Goal: Task Accomplishment & Management: Manage account settings

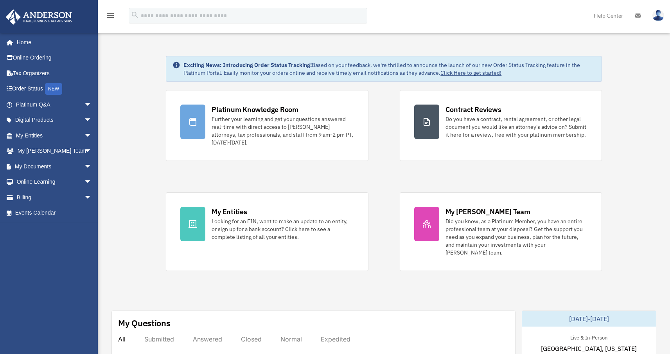
scroll to position [0, 0]
click at [65, 200] on link "Billing arrow_drop_down" at bounding box center [54, 197] width 98 height 16
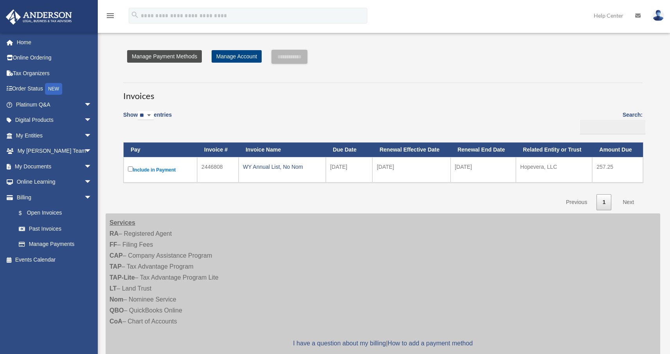
click at [180, 59] on link "Manage Payment Methods" at bounding box center [164, 56] width 75 height 13
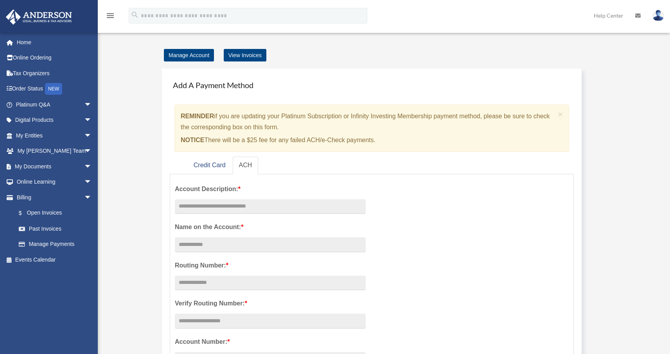
scroll to position [6, 0]
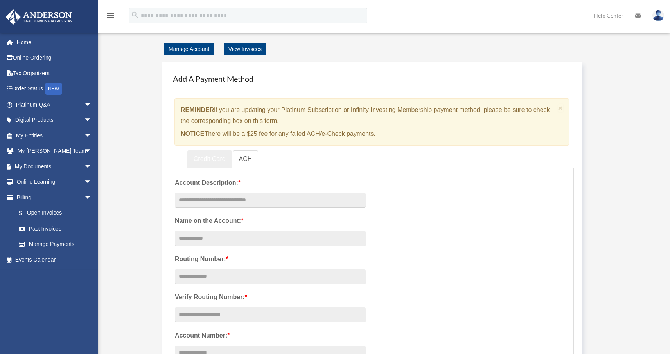
click at [223, 160] on link "Credit Card" at bounding box center [209, 159] width 45 height 18
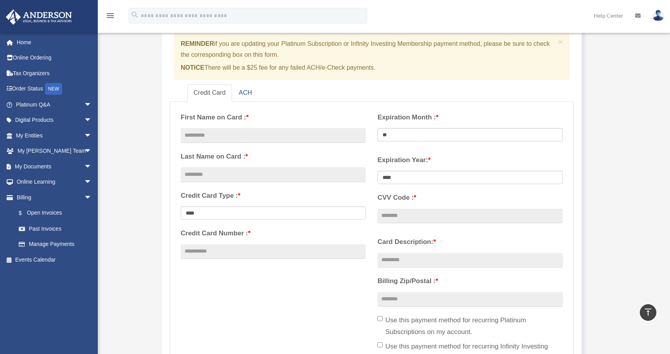
scroll to position [0, 0]
